Goal: Transaction & Acquisition: Book appointment/travel/reservation

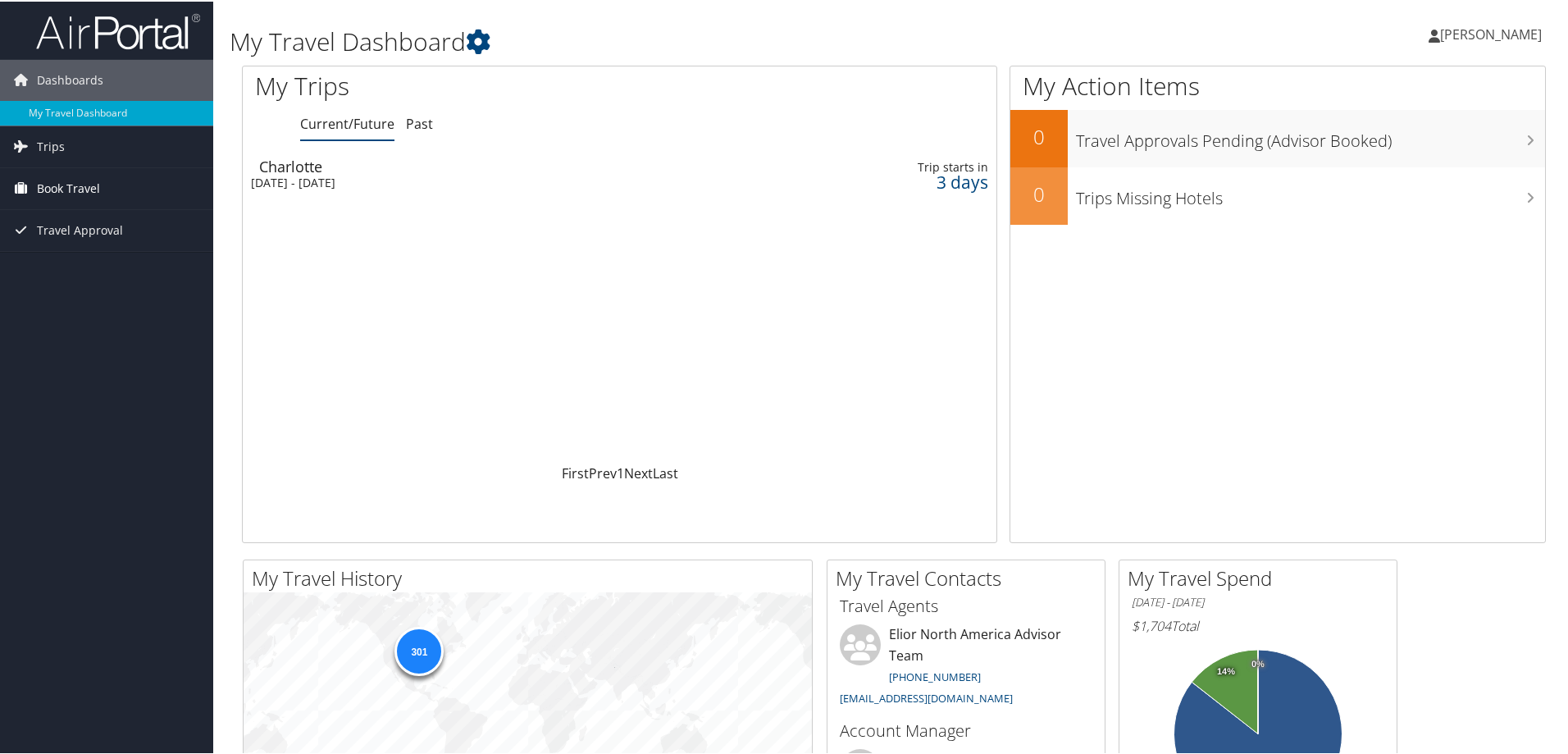
click at [84, 189] on span "Book Travel" at bounding box center [68, 187] width 63 height 41
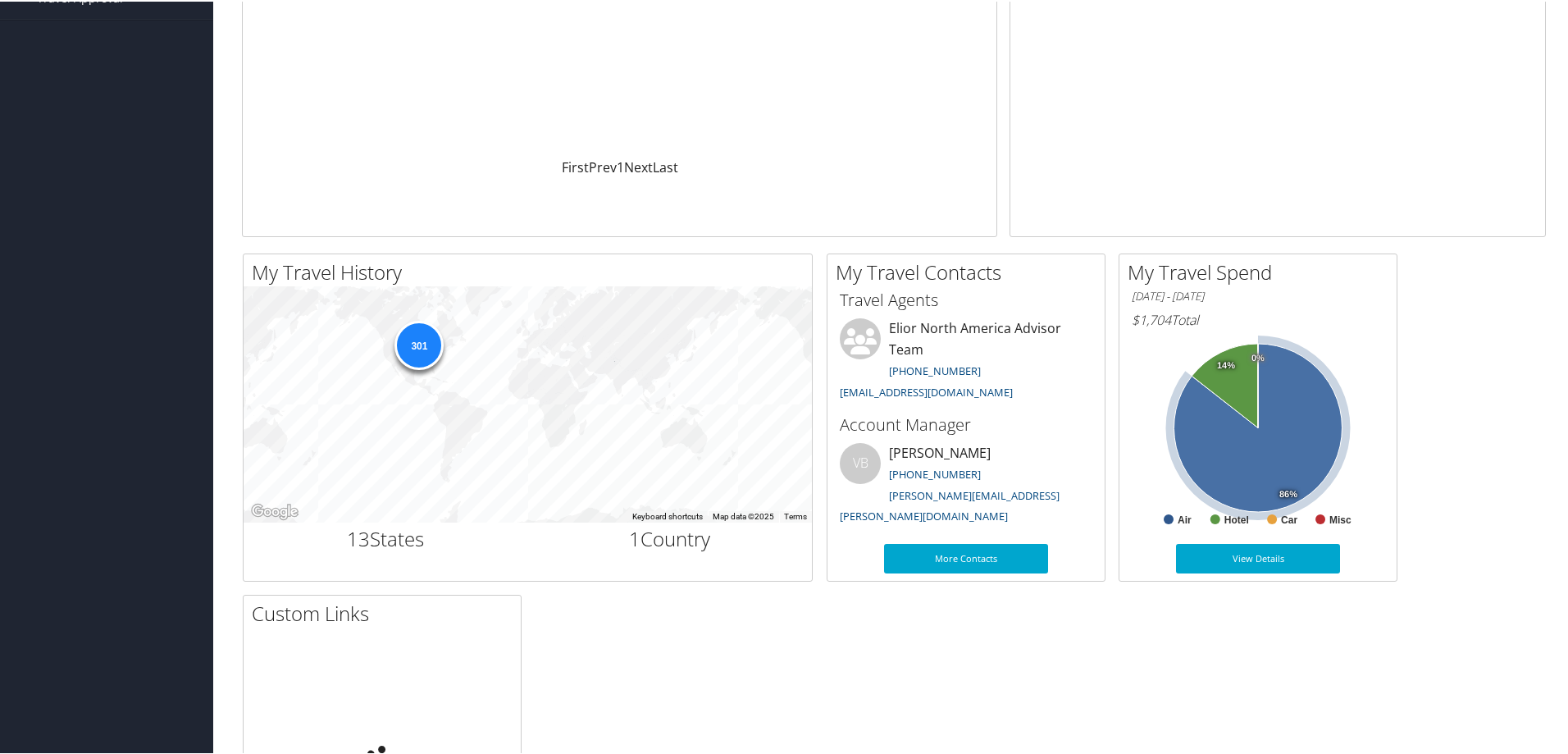
scroll to position [328, 0]
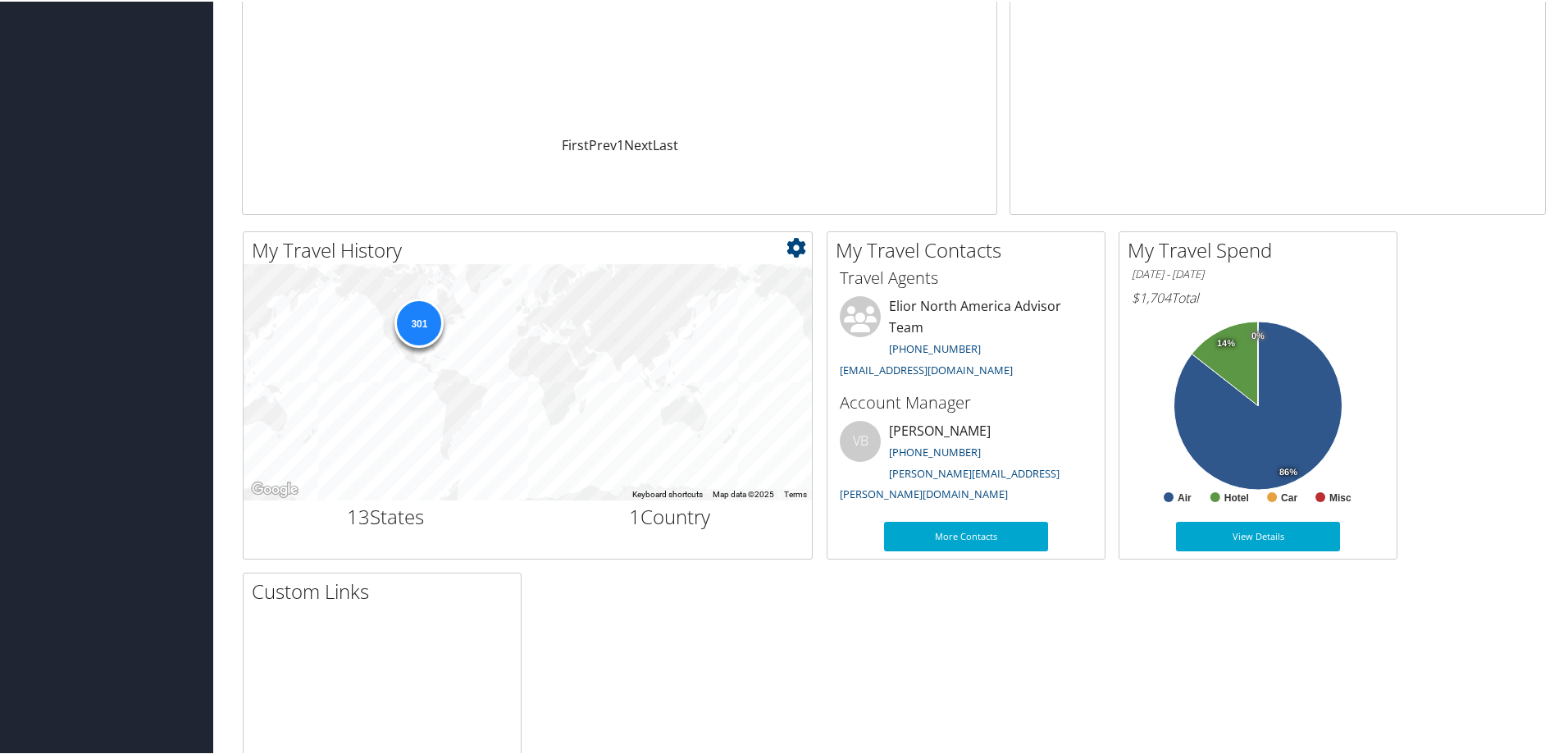
click at [426, 323] on div "301" at bounding box center [419, 322] width 50 height 50
click at [416, 318] on div "301" at bounding box center [419, 322] width 50 height 50
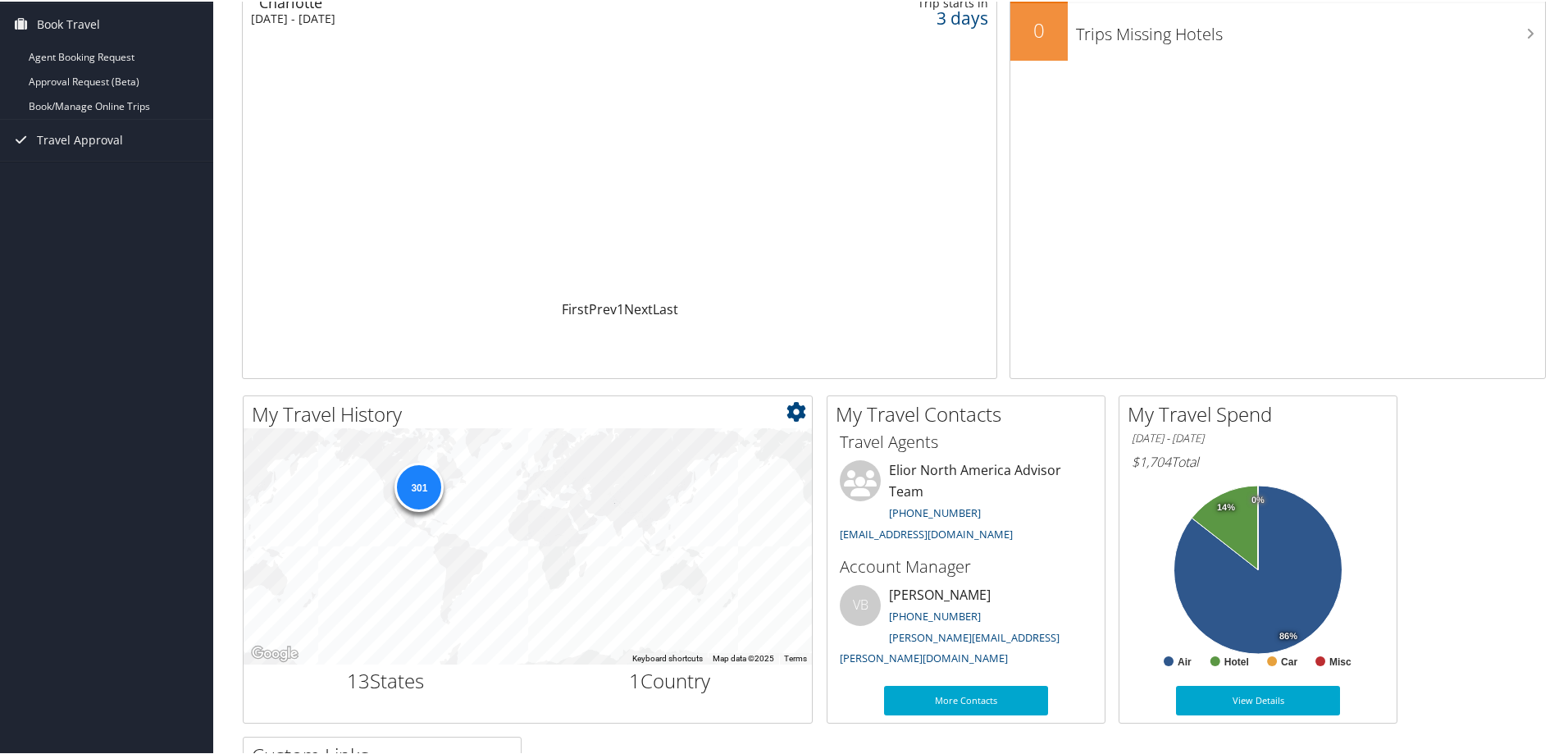
scroll to position [246, 0]
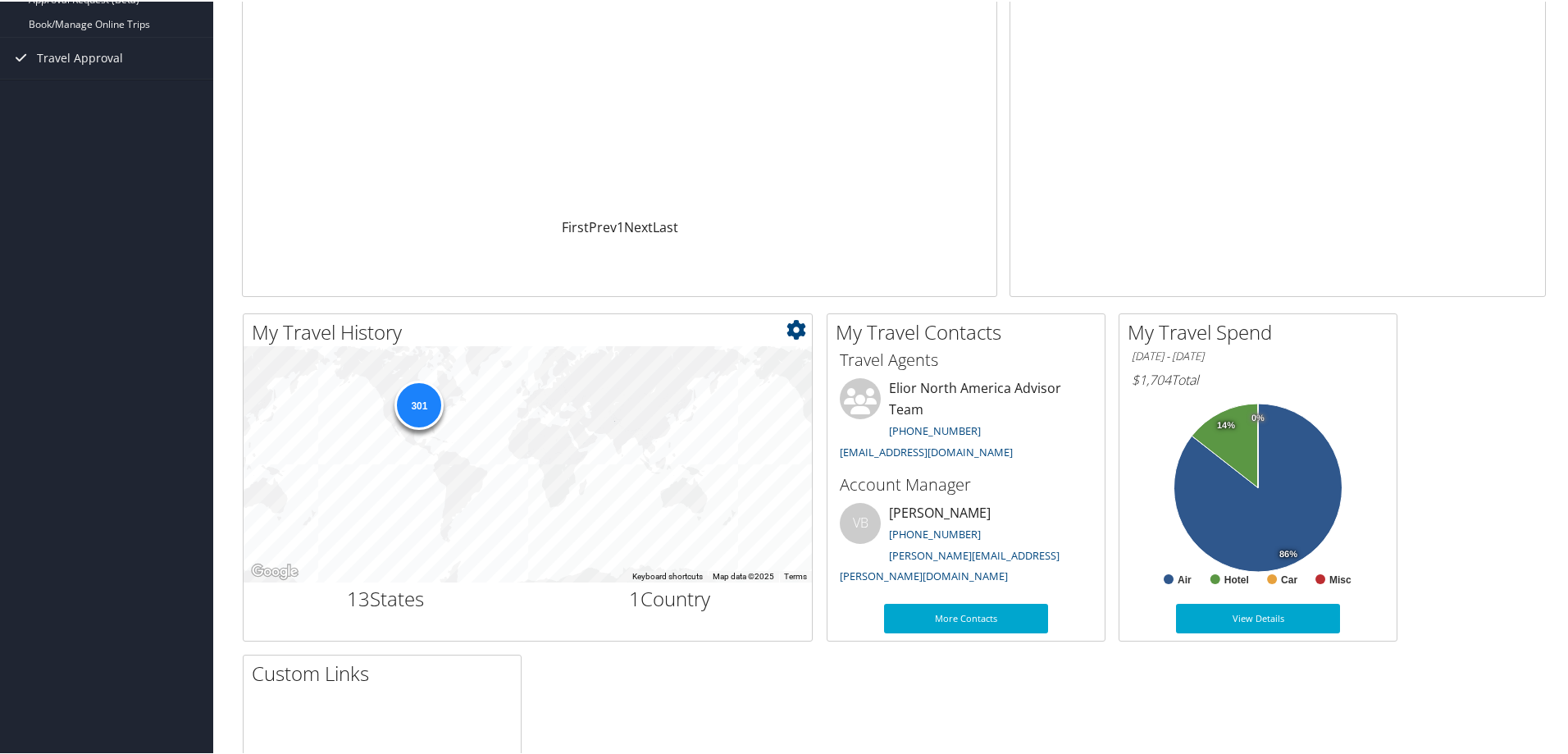
click at [790, 330] on icon at bounding box center [796, 327] width 19 height 19
click at [621, 405] on link "Large" at bounding box center [698, 411] width 215 height 28
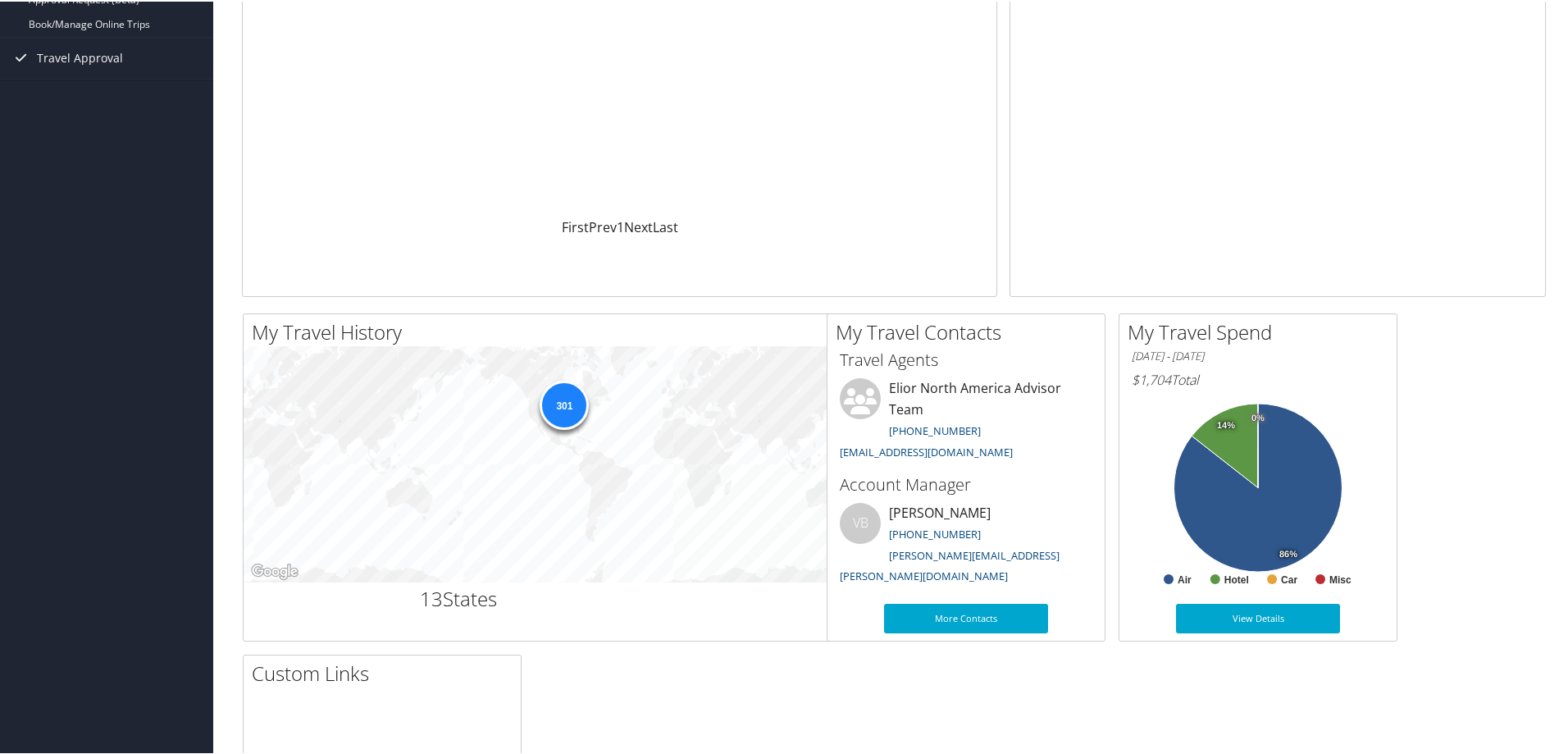
click at [570, 408] on div "301" at bounding box center [565, 404] width 50 height 50
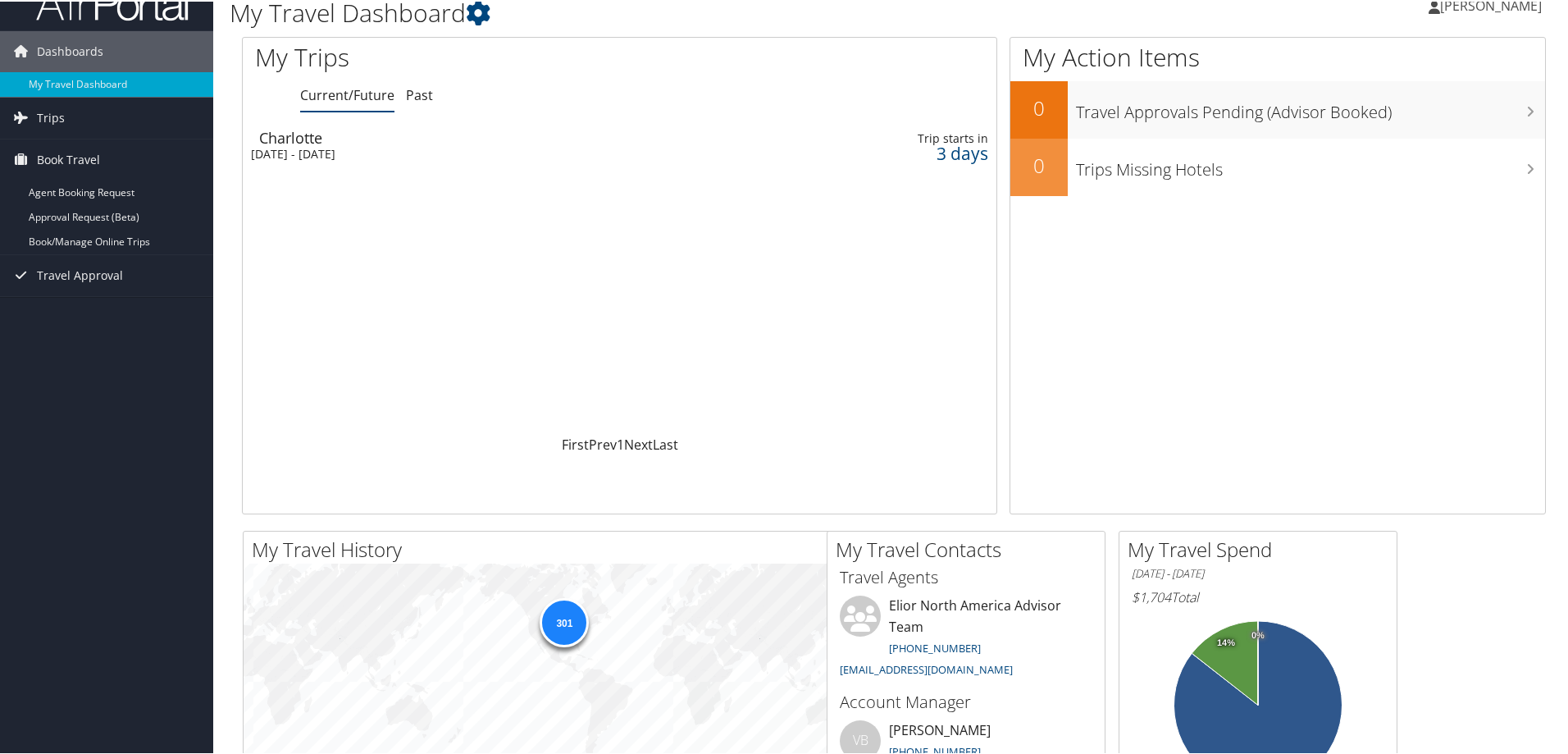
scroll to position [0, 0]
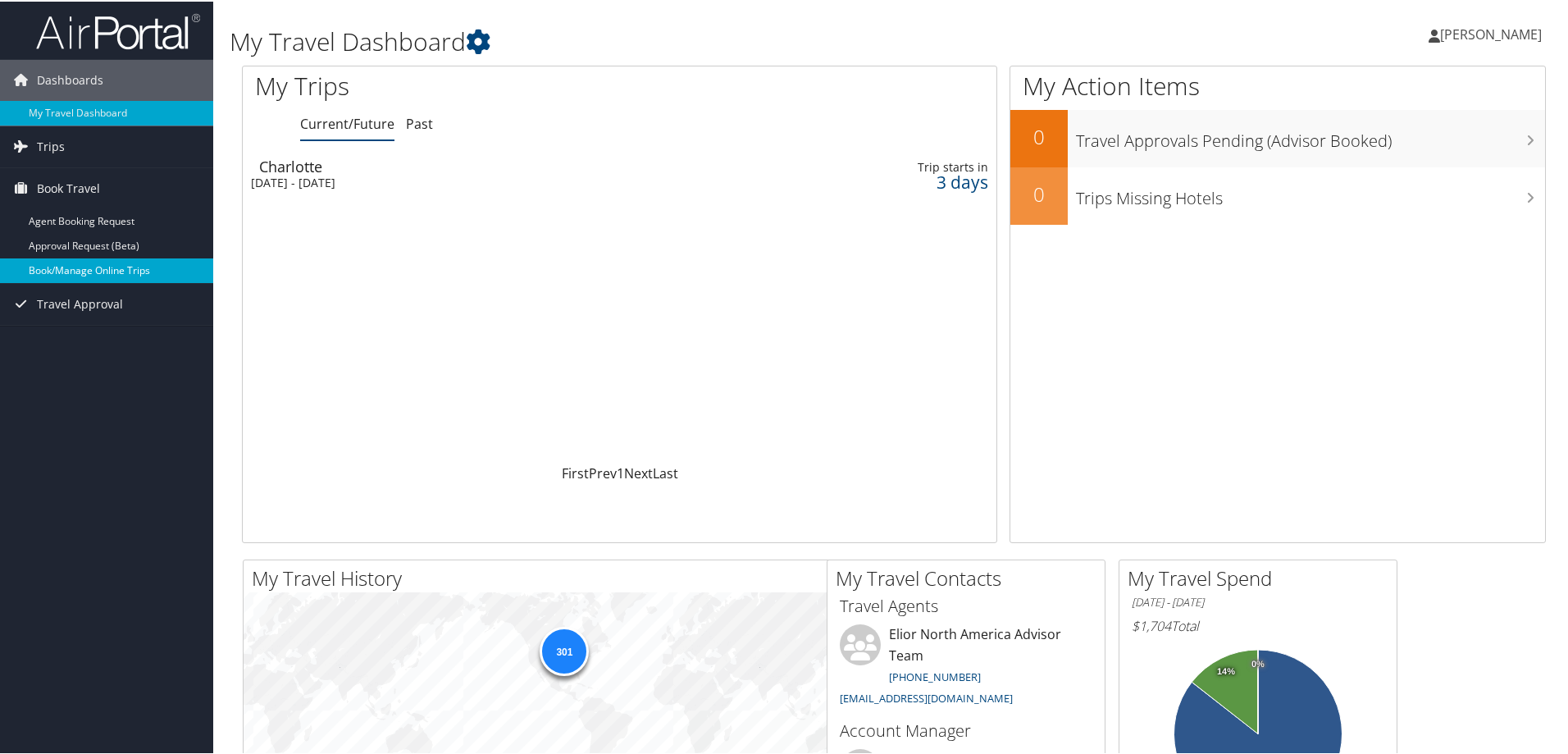
click at [133, 267] on link "Book/Manage Online Trips" at bounding box center [106, 269] width 214 height 25
